Goal: Communication & Community: Connect with others

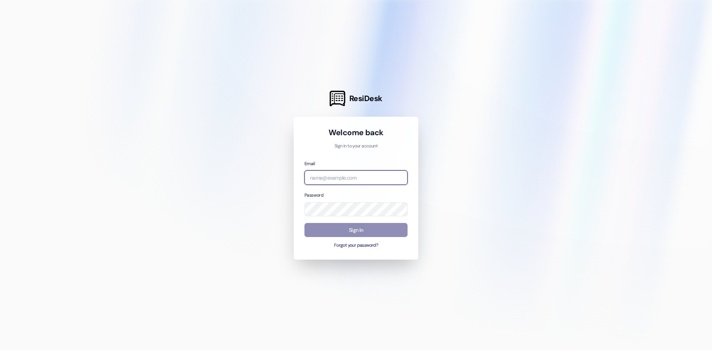
type input "[PERSON_NAME][EMAIL_ADDRESS][PERSON_NAME][DOMAIN_NAME]"
click at [358, 231] on button "Sign In" at bounding box center [355, 230] width 103 height 14
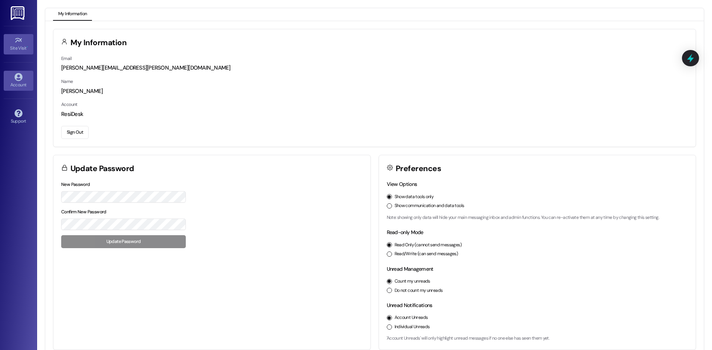
click at [19, 43] on icon at bounding box center [18, 40] width 8 height 8
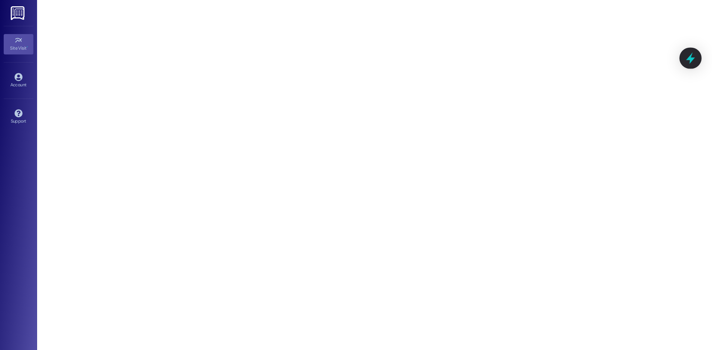
click at [689, 60] on icon at bounding box center [690, 58] width 9 height 11
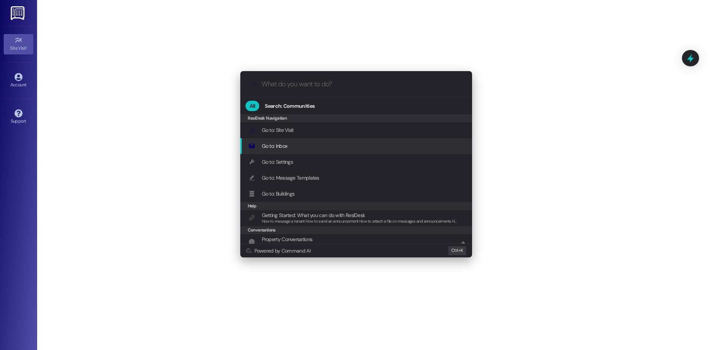
click at [17, 14] on div ".cls-1{fill:#0a055f;}.cls-2{fill:#0cc4c4;} resideskLogoBlueOrange All Search: C…" at bounding box center [356, 175] width 712 height 350
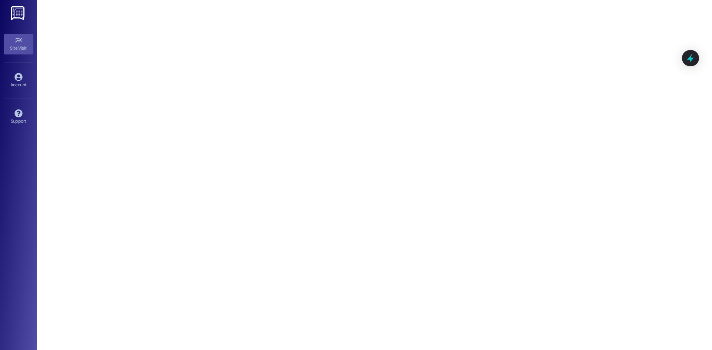
click at [18, 15] on img at bounding box center [18, 13] width 15 height 14
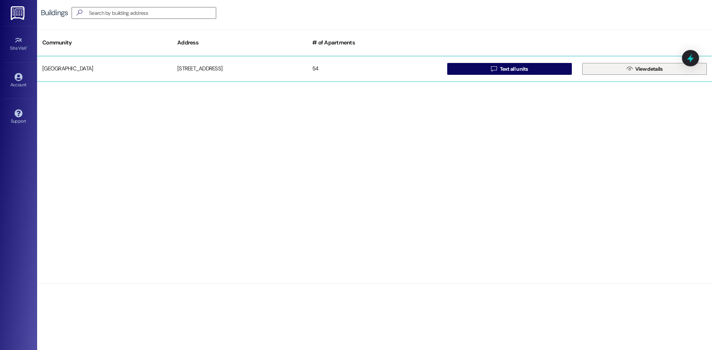
click at [662, 71] on span "View details" at bounding box center [648, 69] width 27 height 8
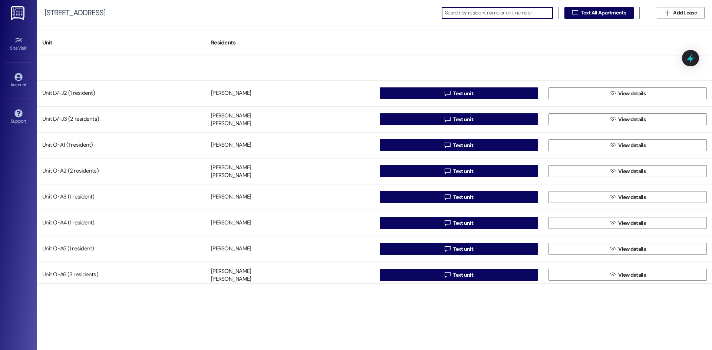
scroll to position [1001, 0]
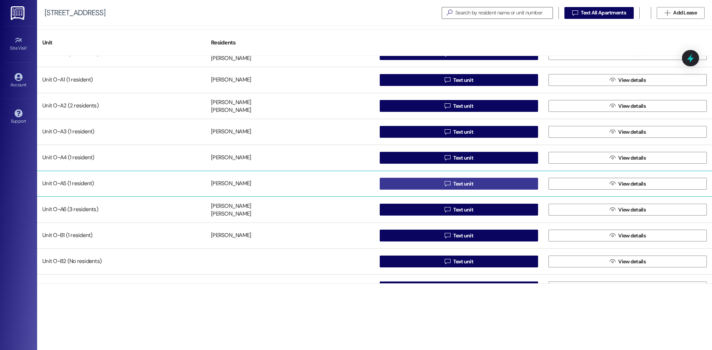
click at [462, 184] on span "Text unit" at bounding box center [463, 184] width 20 height 8
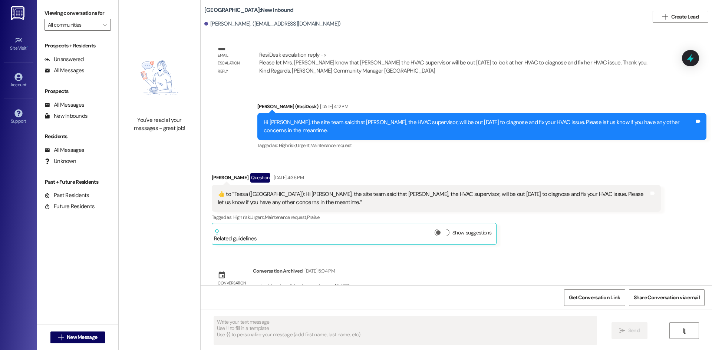
scroll to position [1752, 0]
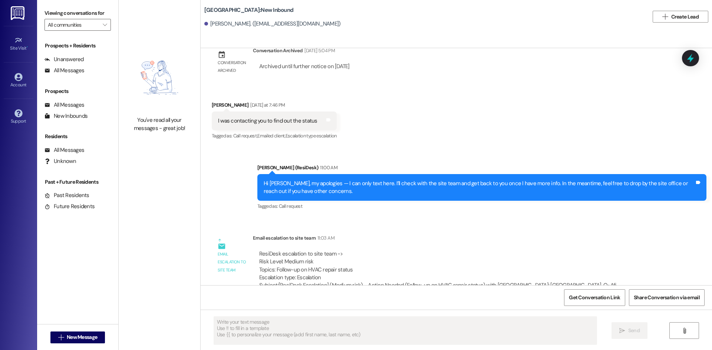
click at [244, 290] on div "Get Conversation Link Share Conversation via email" at bounding box center [456, 297] width 511 height 24
click at [58, 336] on icon "" at bounding box center [61, 338] width 6 height 6
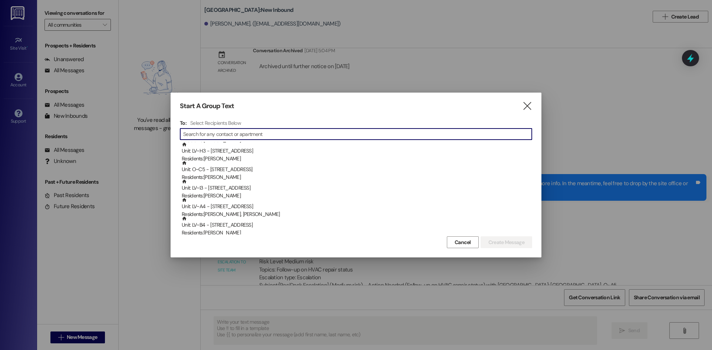
scroll to position [482, 0]
click at [237, 136] on input at bounding box center [357, 134] width 348 height 10
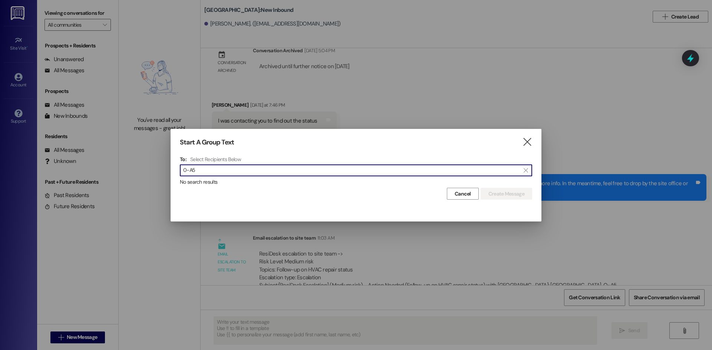
drag, startPoint x: 200, startPoint y: 170, endPoint x: 148, endPoint y: 168, distance: 51.9
click at [148, 168] on div "Start A Group Text  To: Select Recipients Below  0-A5  No search results Can…" at bounding box center [356, 175] width 712 height 350
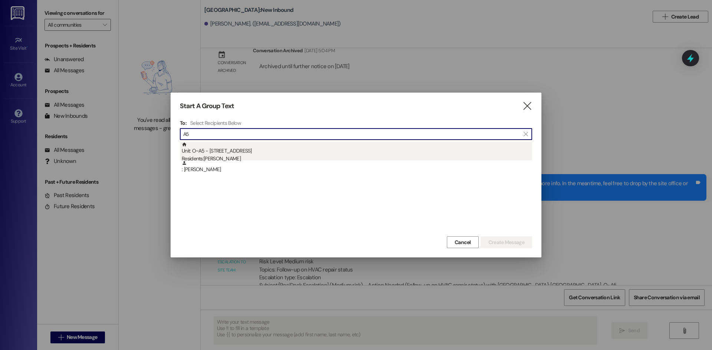
type input "A5"
click at [214, 154] on div "Unit: O~A5 - [STREET_ADDRESS] Residents: [PERSON_NAME]" at bounding box center [357, 152] width 350 height 21
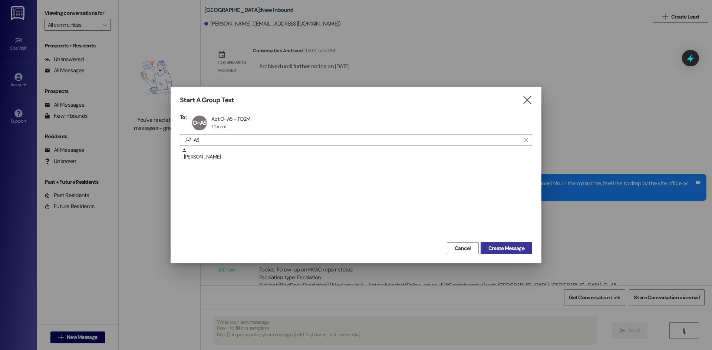
click at [512, 249] on span "Create Message" at bounding box center [506, 249] width 36 height 8
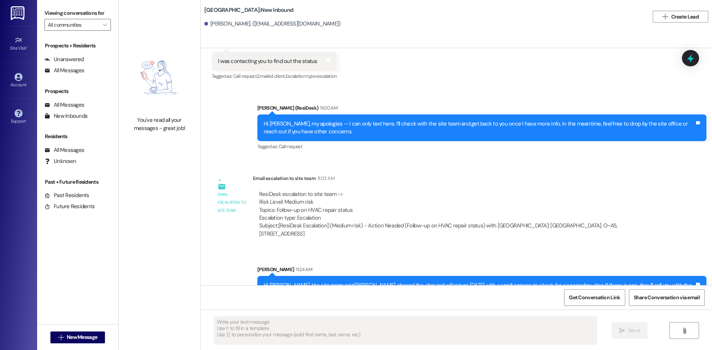
scroll to position [1664, 0]
